Goal: Information Seeking & Learning: Check status

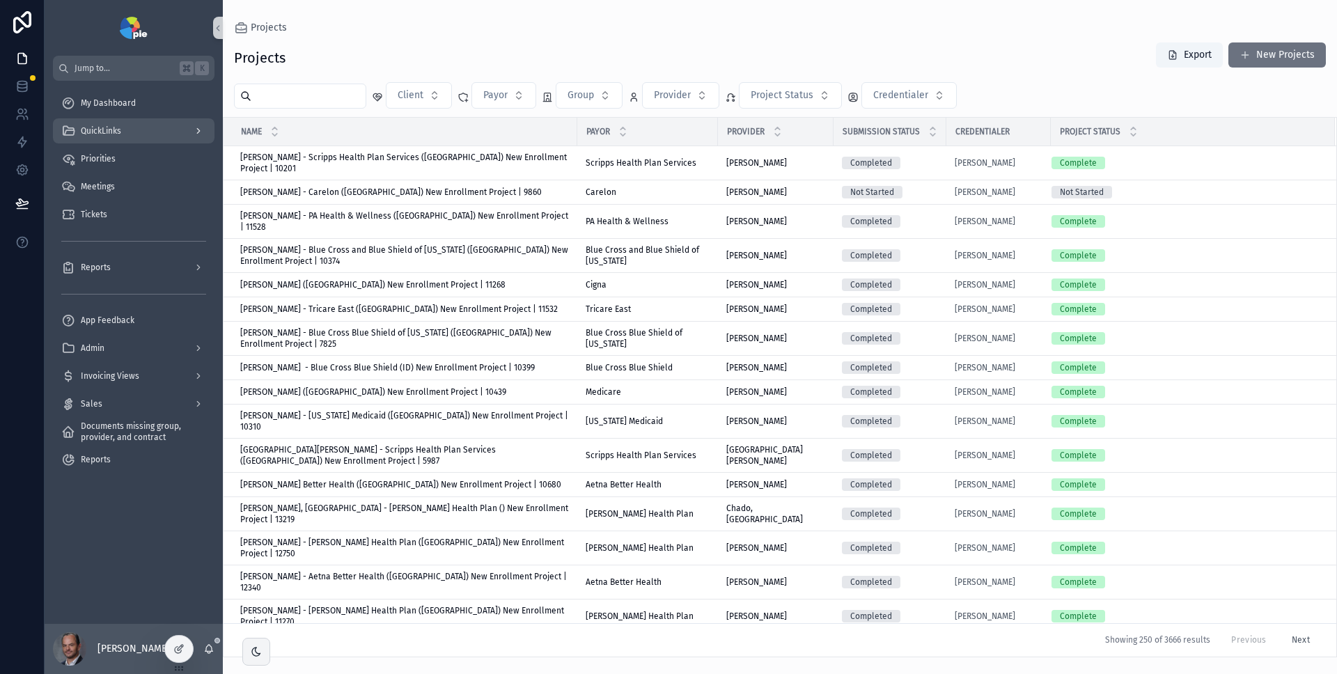
click at [132, 139] on div "QuickLinks" at bounding box center [133, 131] width 145 height 22
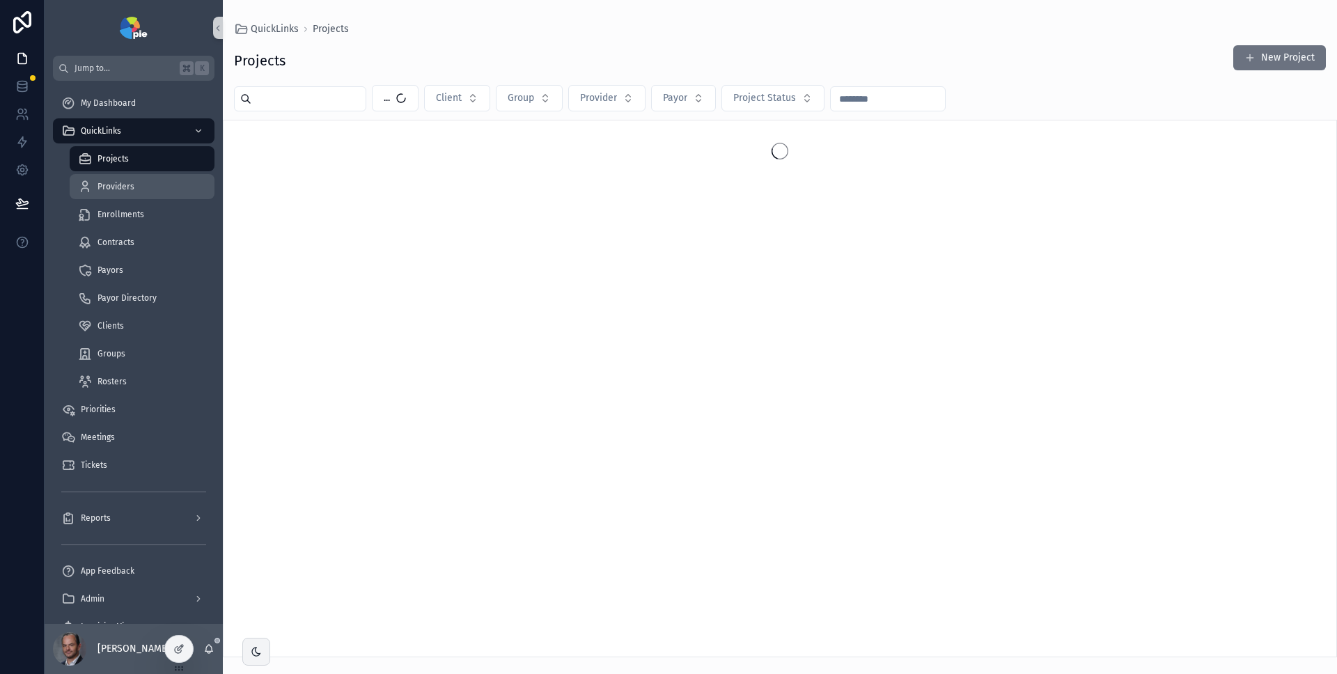
click at [128, 180] on div "Providers" at bounding box center [142, 186] width 128 height 22
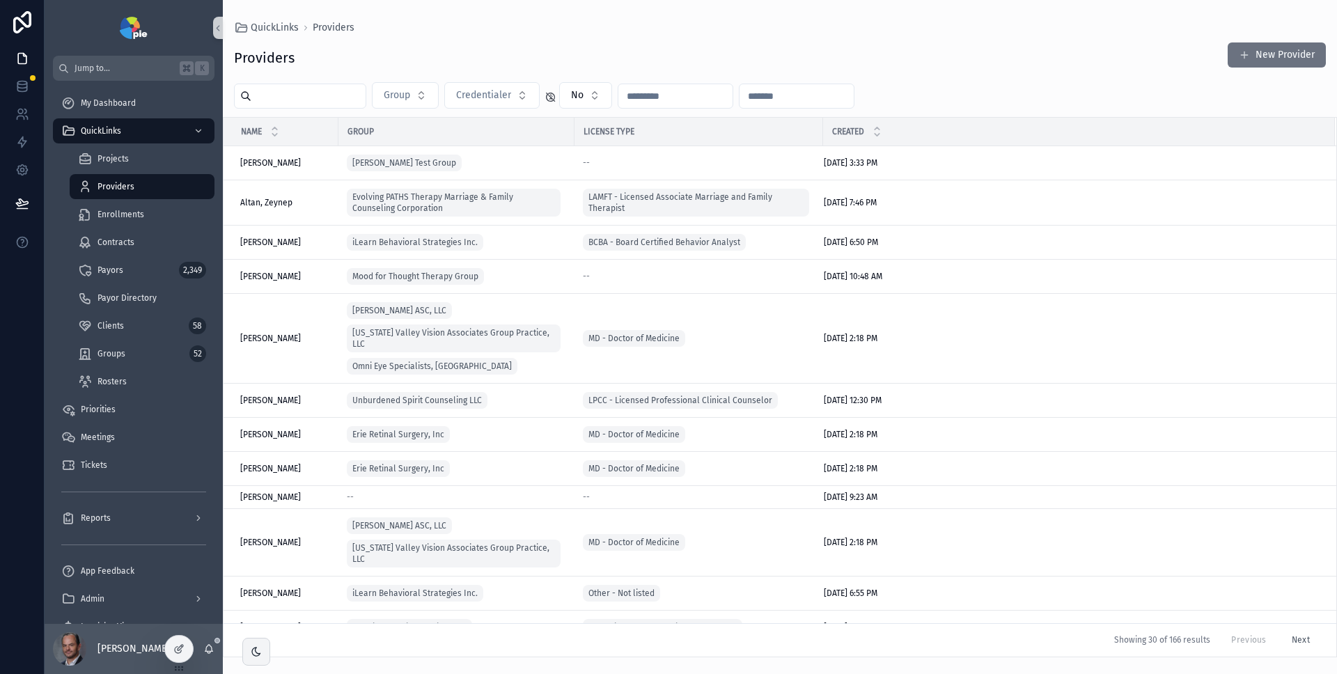
click at [320, 103] on input "scrollable content" at bounding box center [308, 95] width 114 height 19
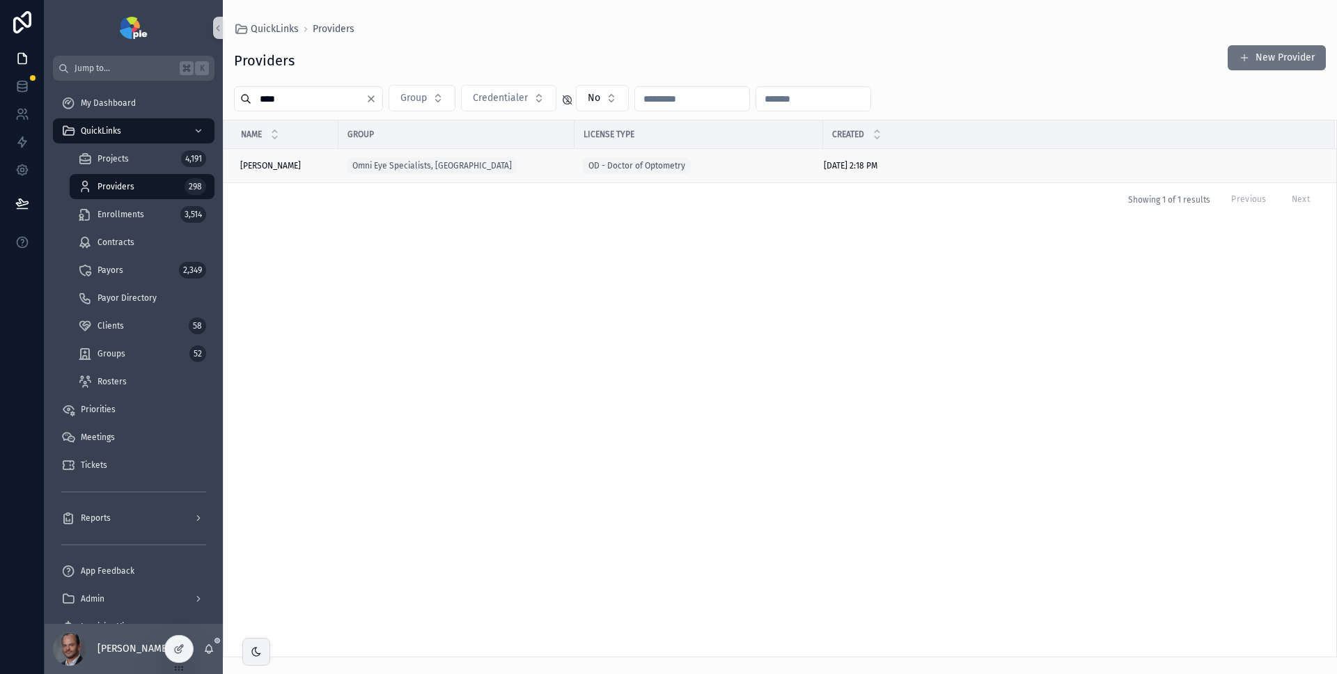
type input "****"
click at [299, 157] on td "Ning, Jason Ning, Jason" at bounding box center [281, 166] width 115 height 34
click at [303, 163] on div "Ning, Jason Ning, Jason" at bounding box center [285, 165] width 90 height 11
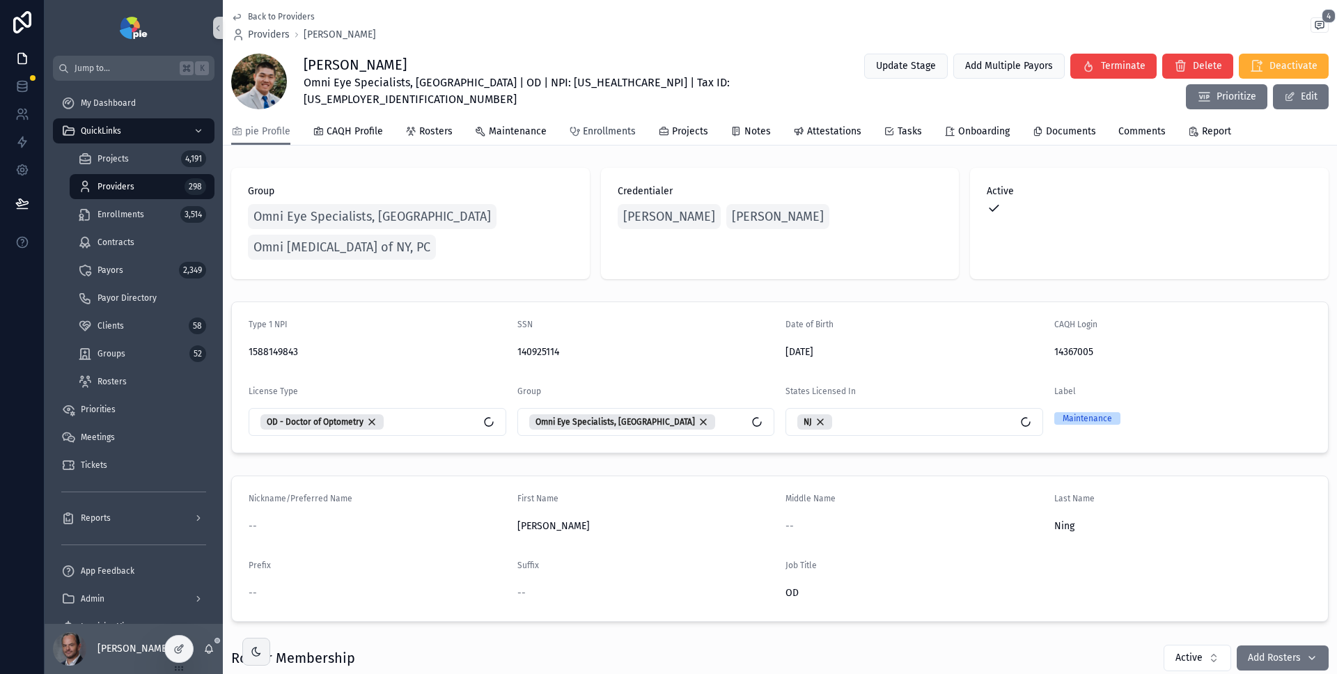
click at [617, 131] on span "Enrollments" at bounding box center [609, 132] width 53 height 14
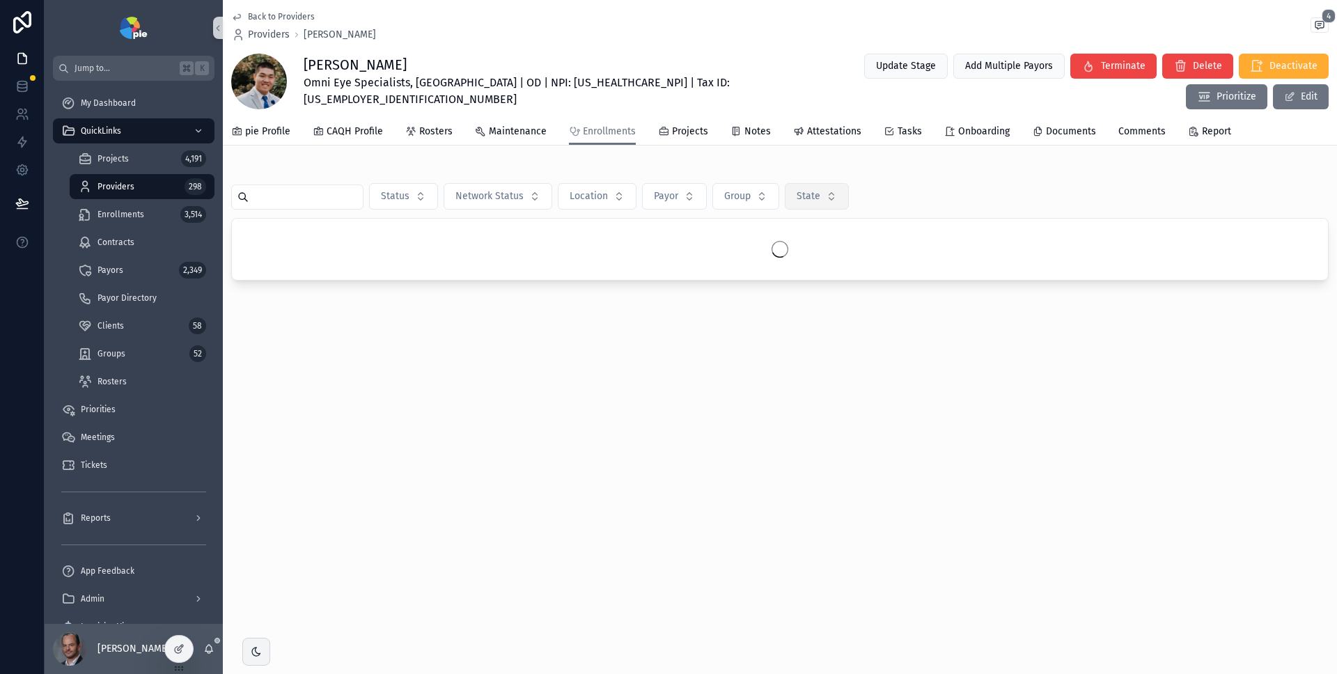
click at [825, 195] on button "State" at bounding box center [817, 196] width 64 height 26
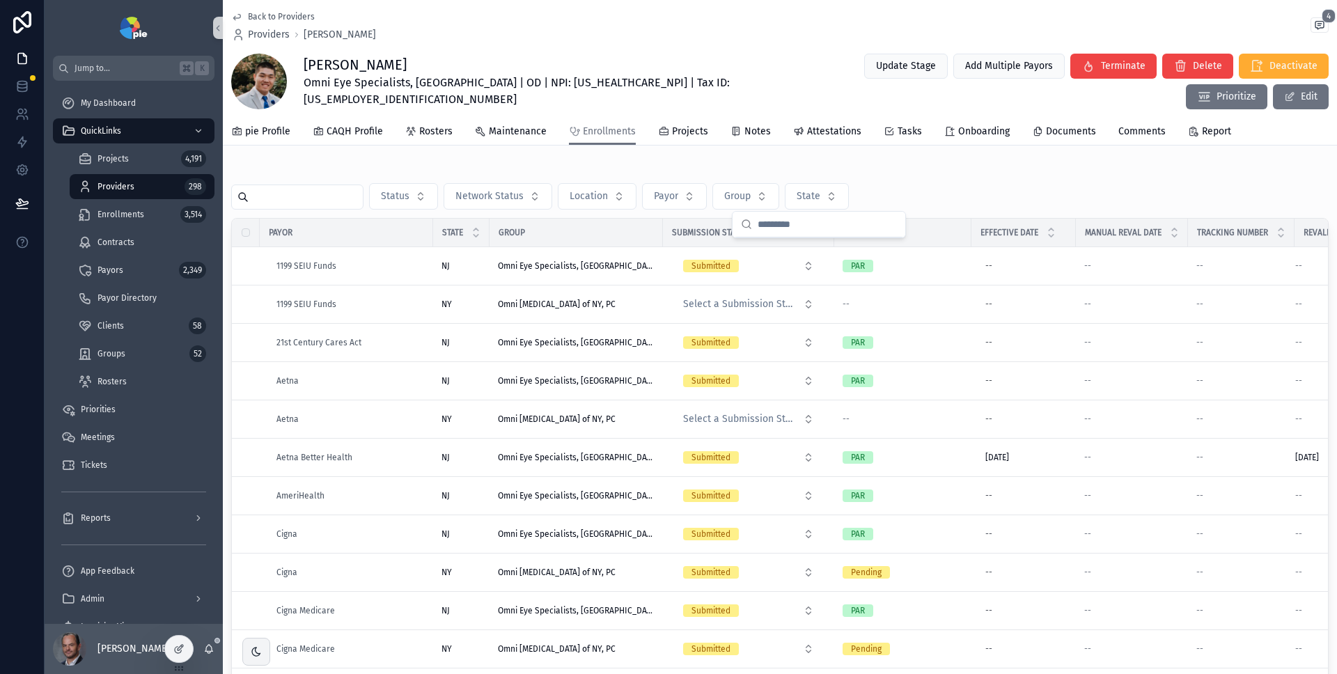
click at [981, 189] on div "Status Network Status Location Payor Group State" at bounding box center [780, 196] width 1098 height 26
click at [836, 185] on button "State" at bounding box center [817, 196] width 64 height 26
click at [887, 166] on div "Status Network Status Location Payor Group State Payor State Group Submission S…" at bounding box center [780, 446] width 1114 height 568
click at [929, 203] on div "Status Network Status Location Payor Group State" at bounding box center [780, 196] width 1098 height 26
click at [837, 196] on button "State" at bounding box center [817, 196] width 64 height 26
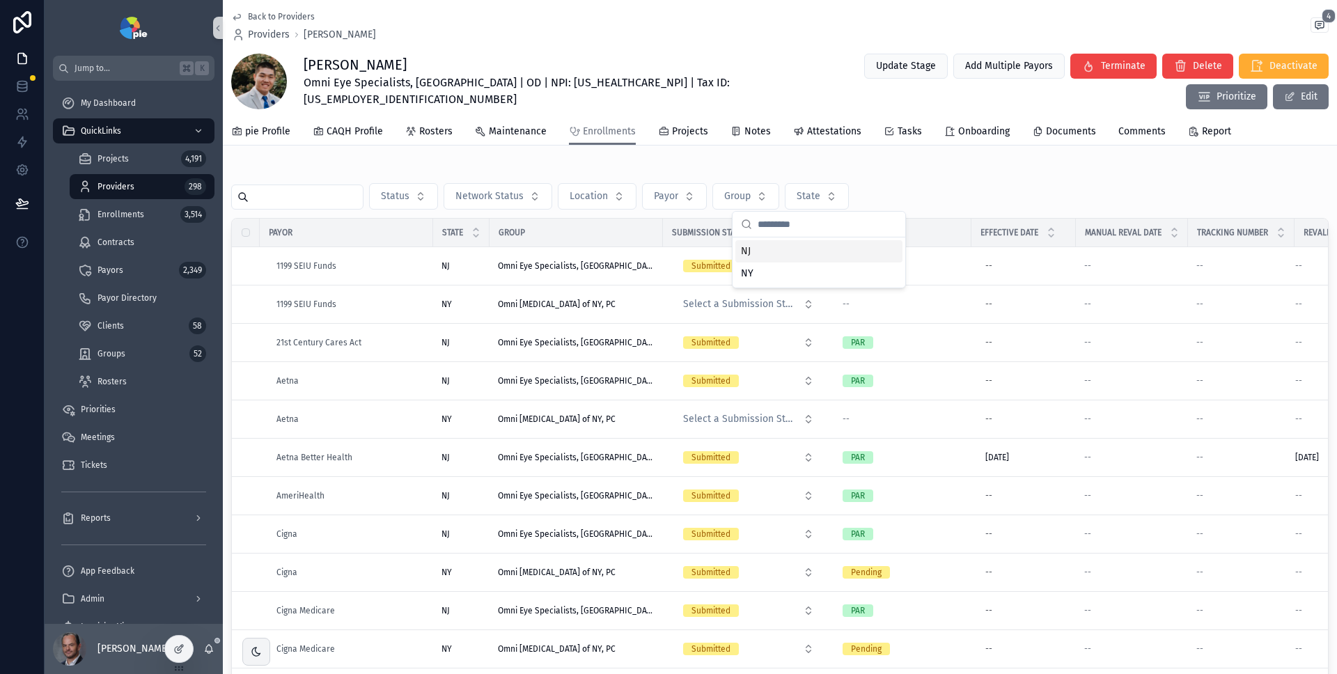
click at [915, 173] on div "Status Network Status Location Payor Group State Payor State Group Submission S…" at bounding box center [780, 446] width 1098 height 557
